Goal: Find specific page/section

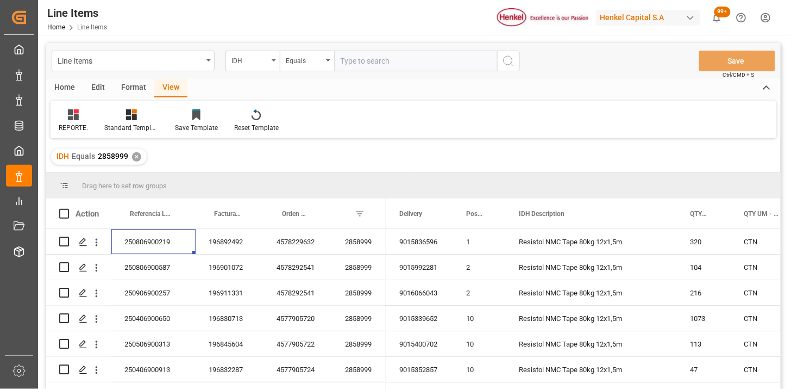
scroll to position [60, 0]
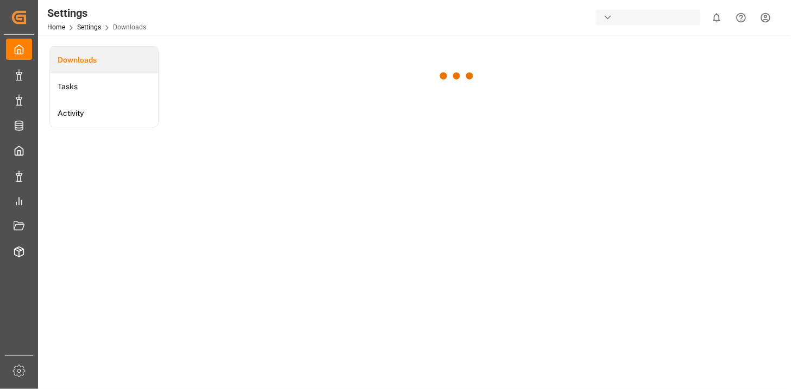
click at [769, 18] on html "Created by potrace 1.15, written by Peter Selinger 2001-2017 Created by potrace…" at bounding box center [395, 194] width 791 height 389
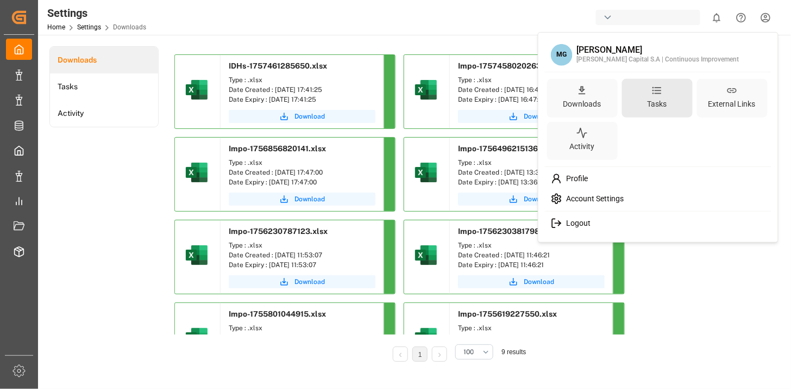
click at [659, 93] on icon at bounding box center [657, 92] width 9 height 4
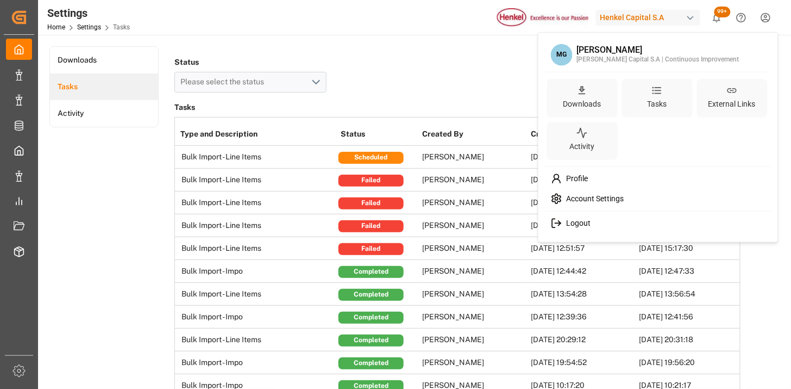
click at [143, 170] on html "Created by potrace 1.15, written by Peter Selinger 2001-2017 Created by potrace…" at bounding box center [395, 194] width 791 height 389
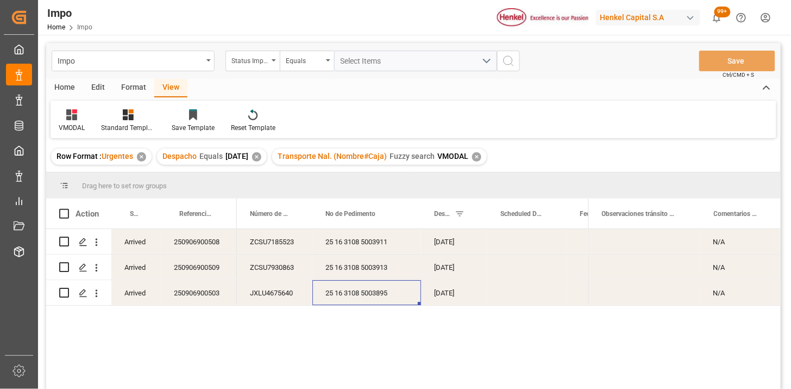
scroll to position [100, 0]
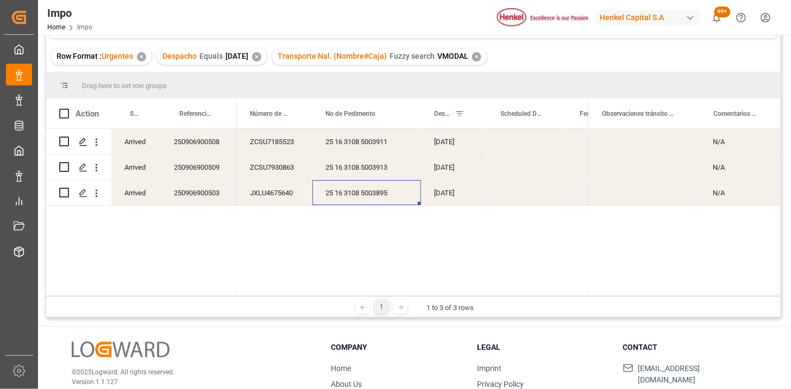
click at [396, 201] on div "25 16 3108 5003895" at bounding box center [366, 192] width 109 height 25
